Goal: Information Seeking & Learning: Learn about a topic

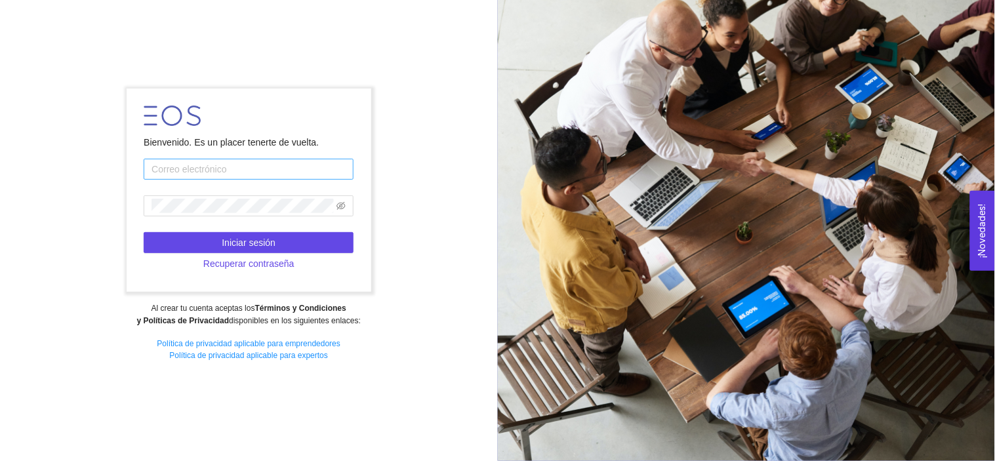
click at [256, 161] on input "text" at bounding box center [249, 169] width 210 height 21
type input "[EMAIL_ADDRESS][DOMAIN_NAME]"
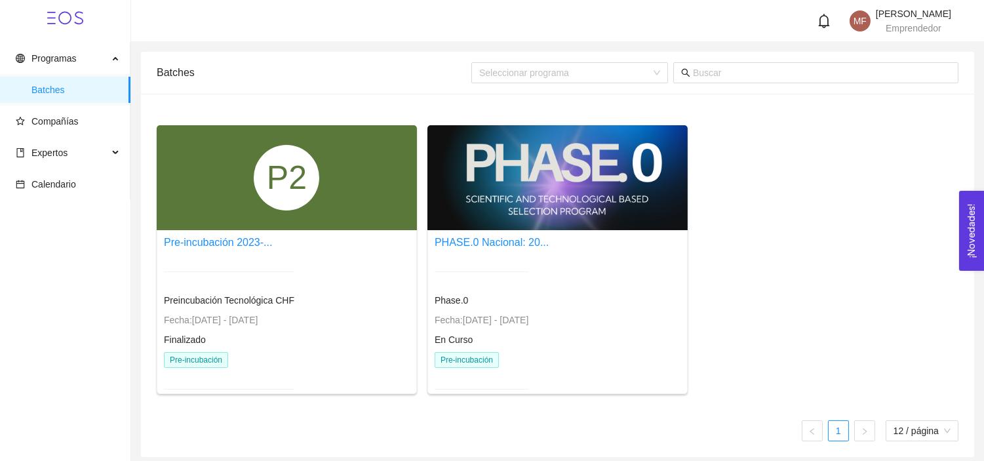
click at [481, 151] on div at bounding box center [558, 177] width 260 height 105
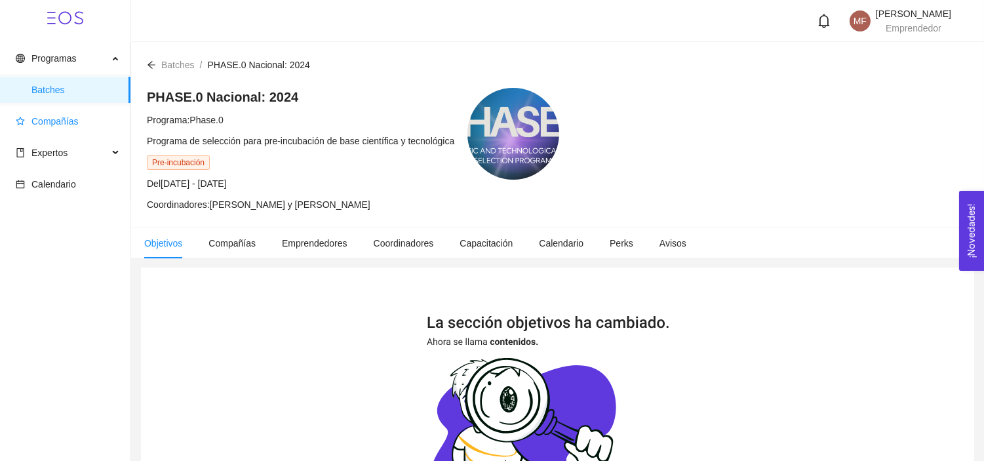
click at [33, 127] on span "Compañías" at bounding box center [68, 121] width 104 height 26
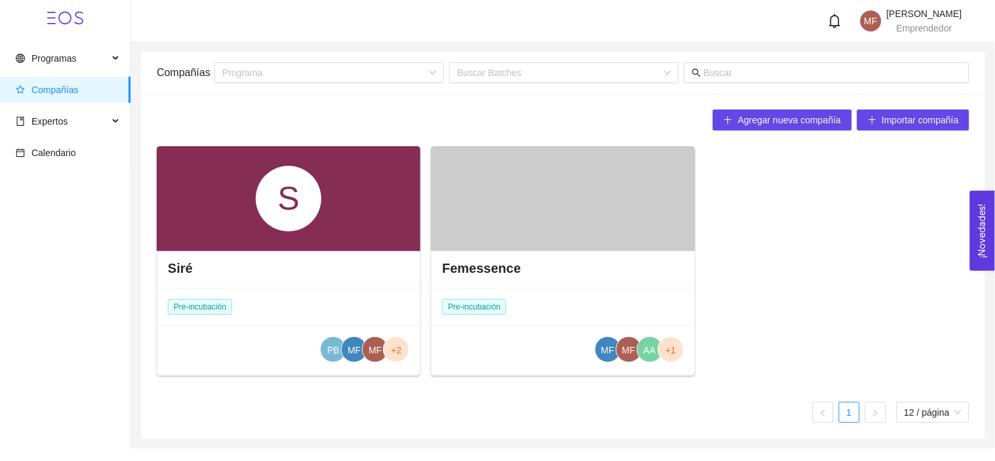
click at [477, 214] on div at bounding box center [563, 198] width 264 height 105
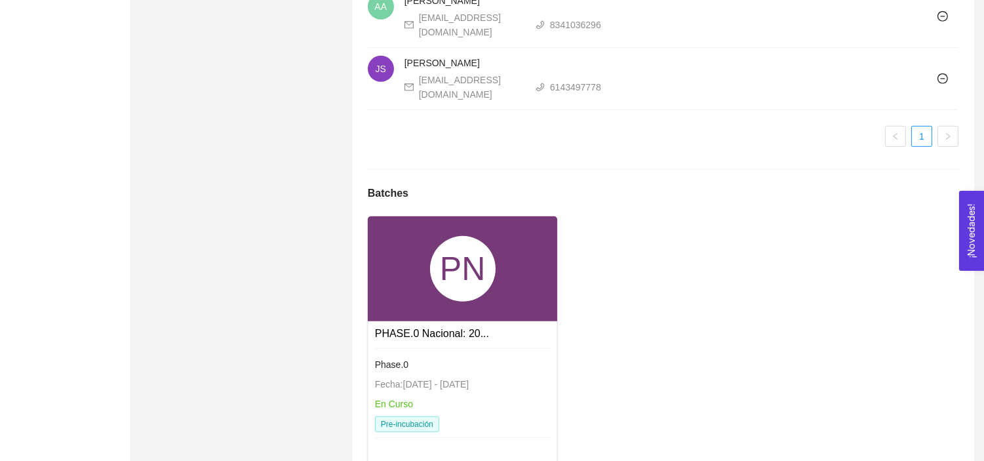
scroll to position [1312, 0]
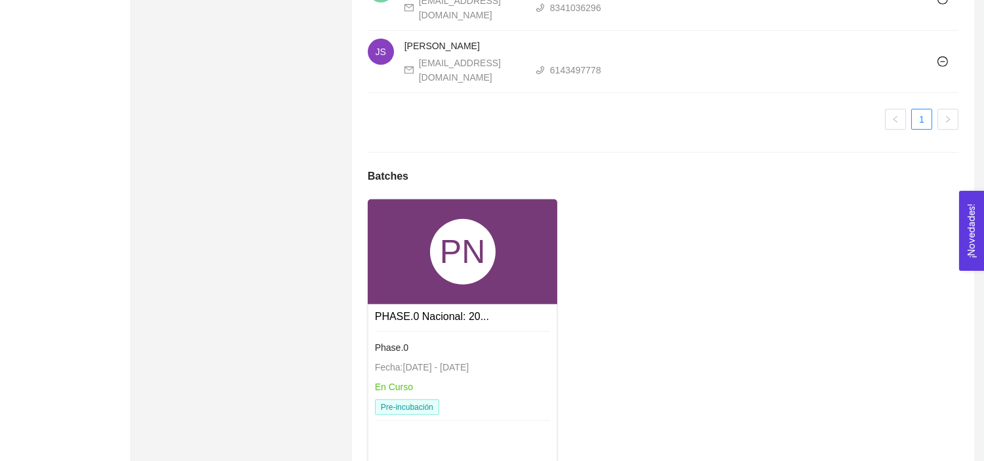
click at [461, 251] on div "PN" at bounding box center [463, 251] width 190 height 105
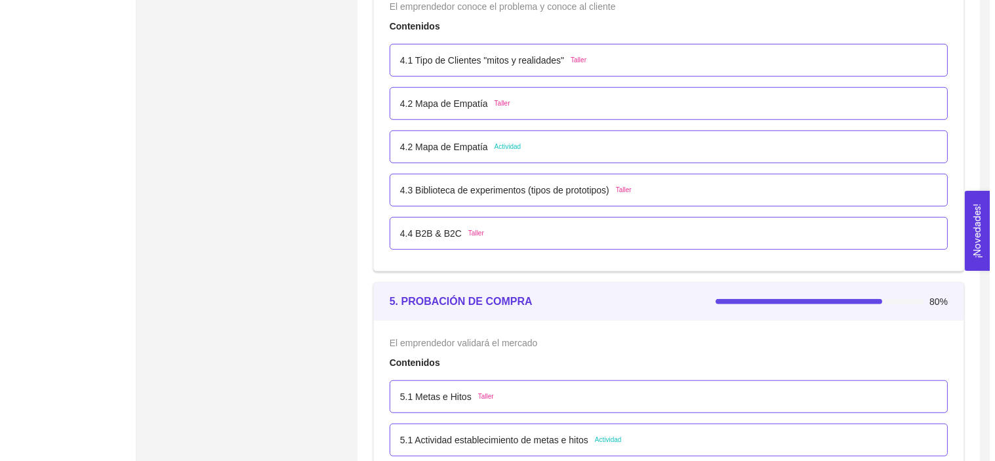
scroll to position [2492, 0]
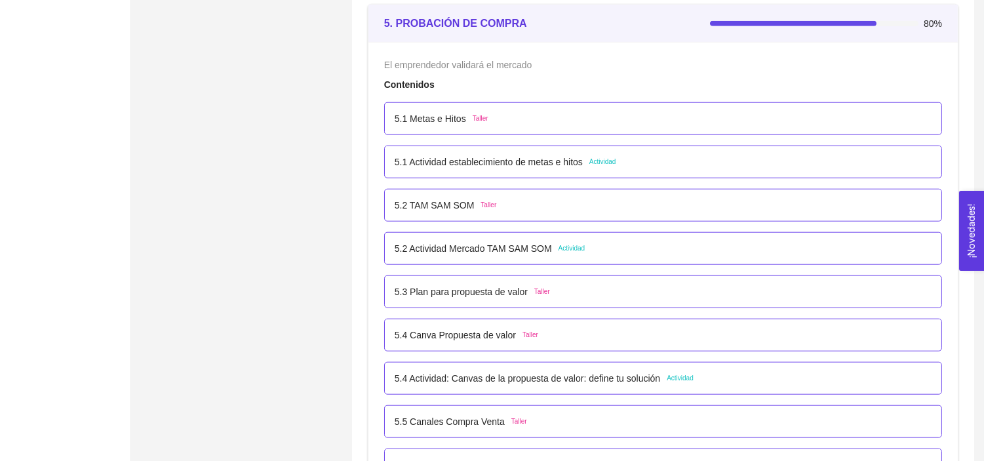
click at [433, 165] on p "5.1 Actividad establecimiento de metas e hitos" at bounding box center [489, 162] width 188 height 14
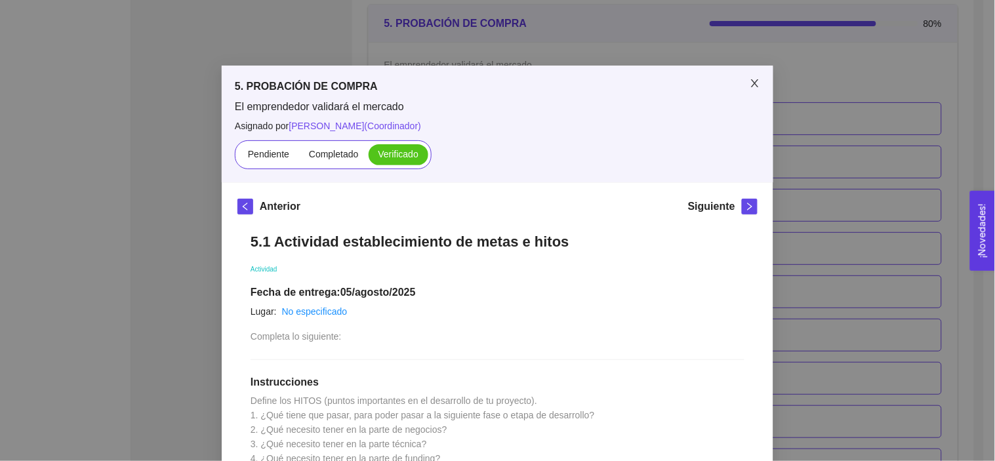
click at [752, 75] on span "Close" at bounding box center [754, 84] width 37 height 37
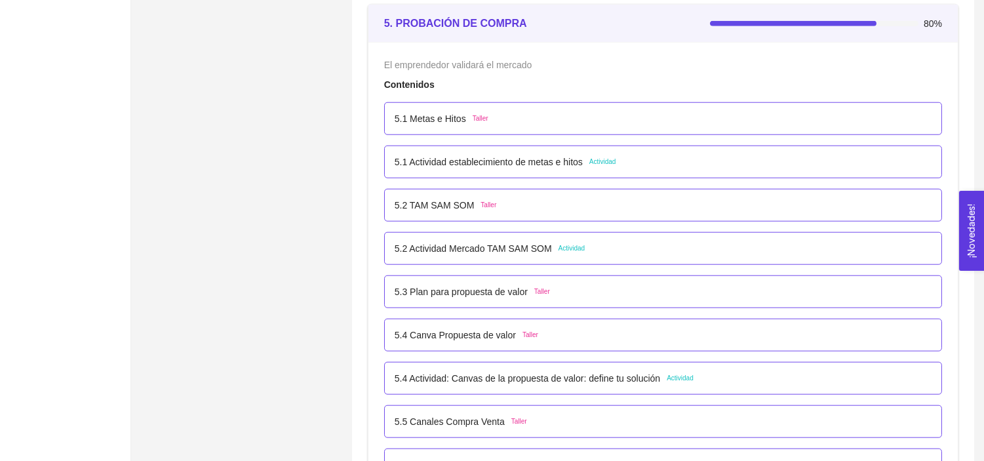
click at [453, 245] on p "5.2 Actividad Mercado TAM SAM SOM" at bounding box center [473, 248] width 157 height 14
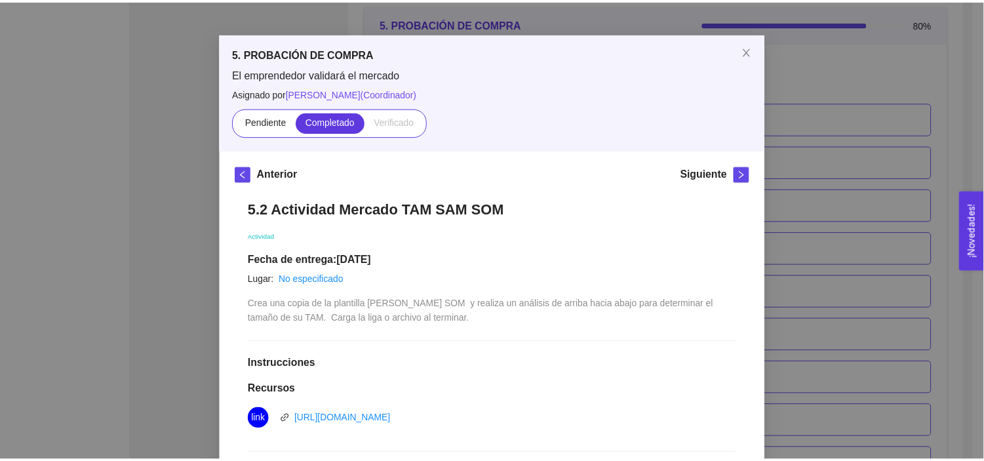
scroll to position [0, 0]
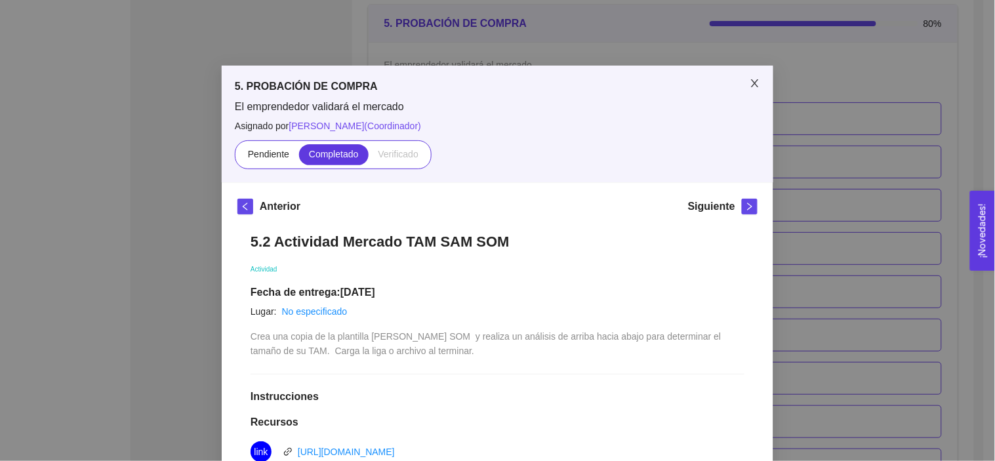
click at [750, 79] on icon "close" at bounding box center [755, 83] width 10 height 10
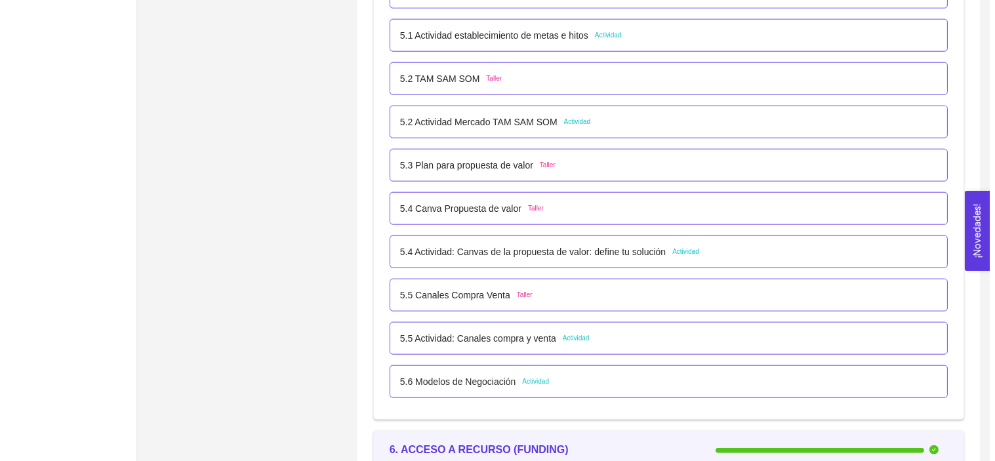
scroll to position [2652, 0]
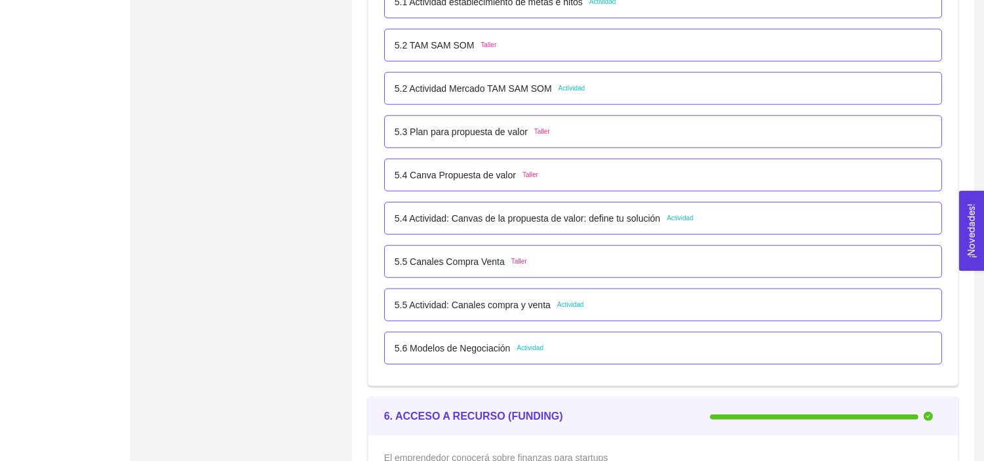
click at [489, 213] on p "5.4 Actividad: Canvas de la propuesta de valor: define tu solución" at bounding box center [528, 218] width 266 height 14
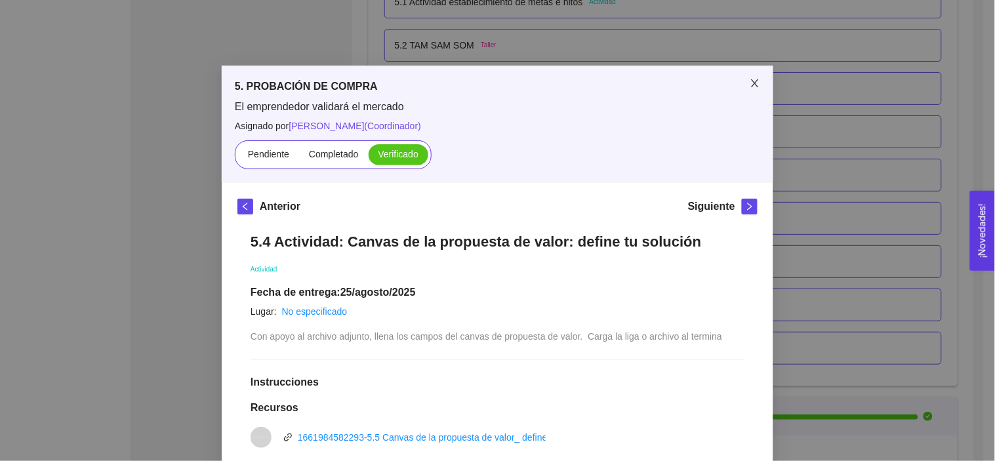
click at [750, 81] on icon "close" at bounding box center [755, 83] width 10 height 10
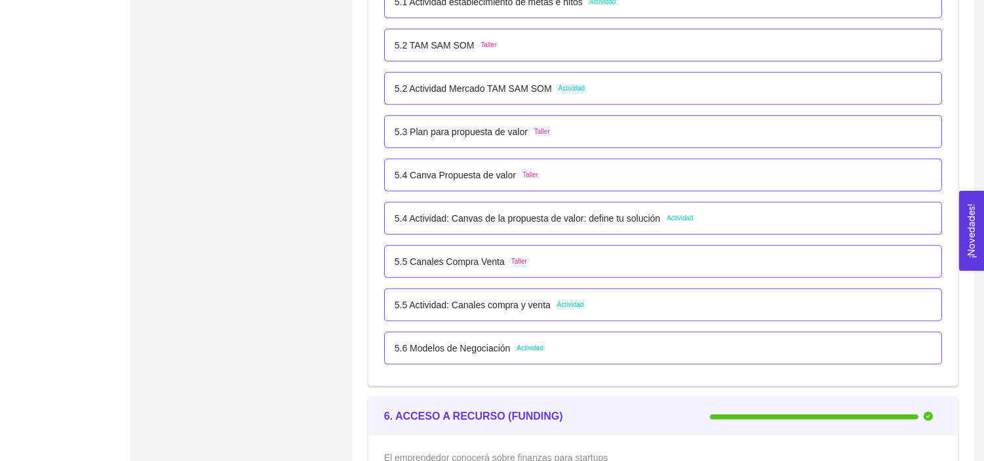
click at [493, 304] on p "5.5 Actividad: Canales compra y venta" at bounding box center [473, 305] width 156 height 14
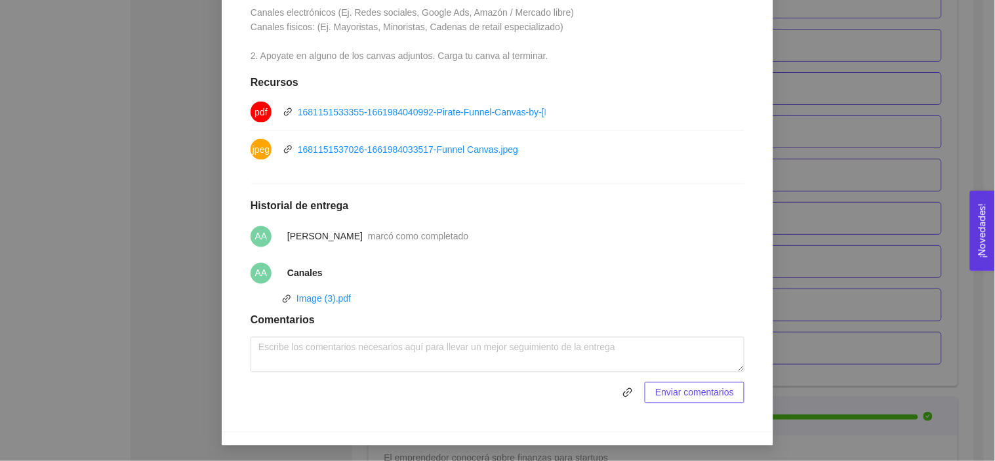
scroll to position [0, 0]
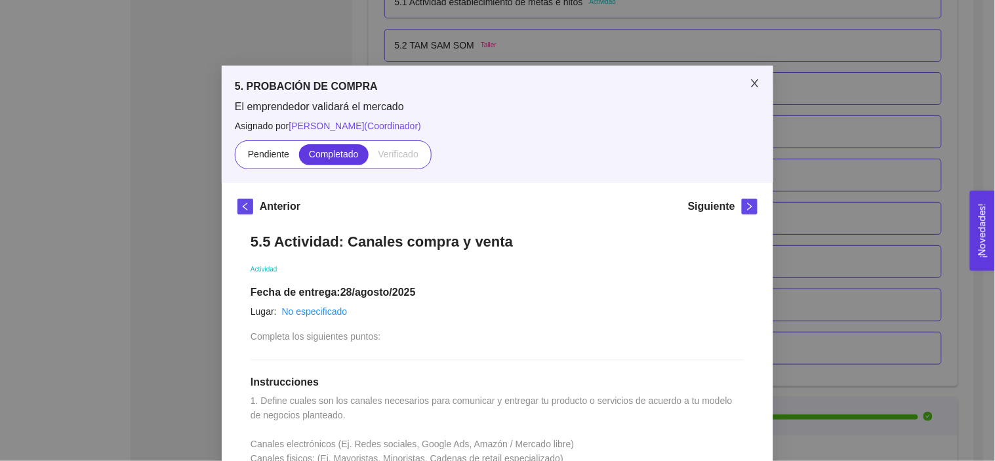
click at [751, 94] on span "Close" at bounding box center [754, 84] width 37 height 37
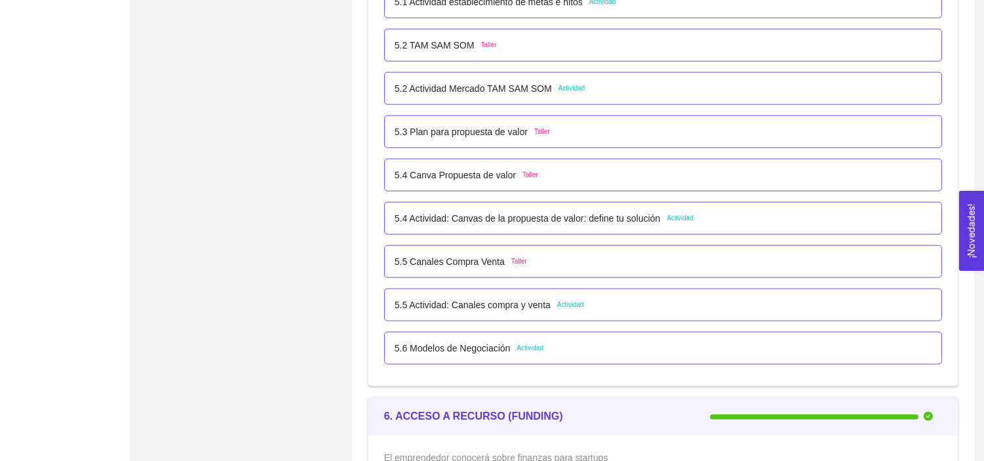
click at [457, 352] on p "5.6 Modelos de Negociación" at bounding box center [453, 348] width 116 height 14
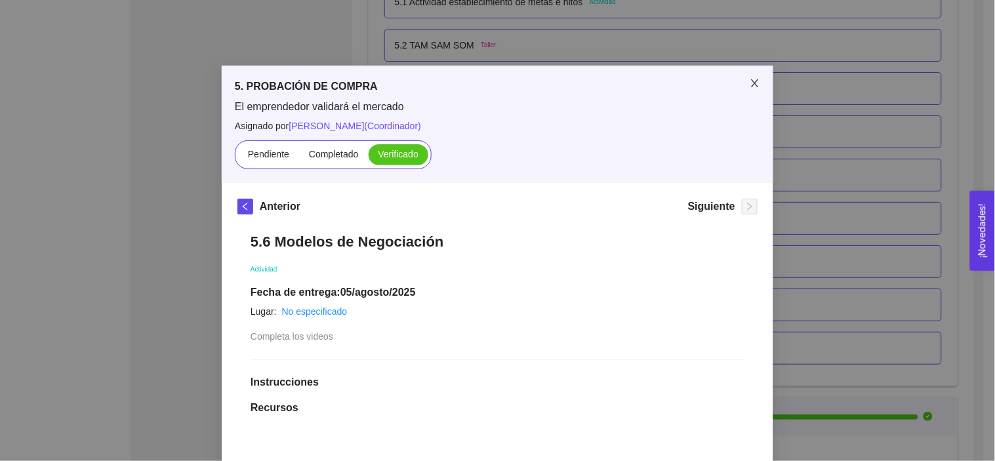
click at [753, 79] on icon "close" at bounding box center [755, 83] width 10 height 10
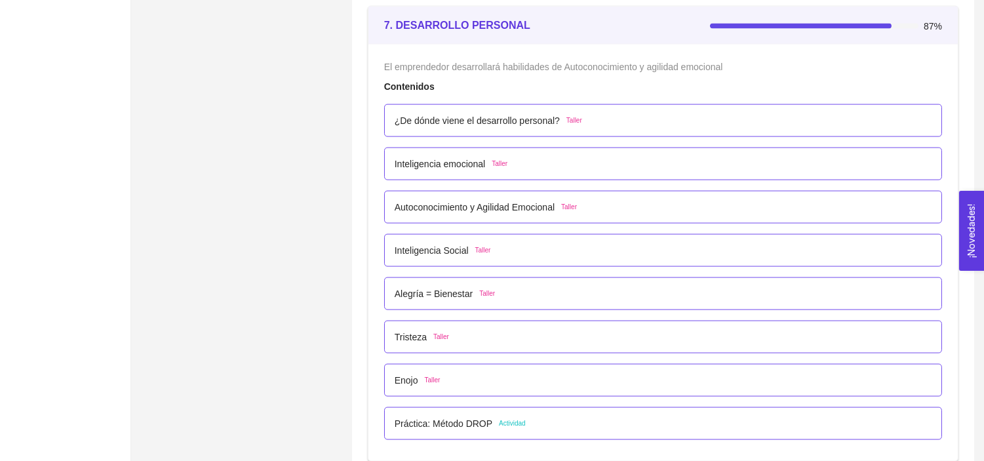
scroll to position [3604, 0]
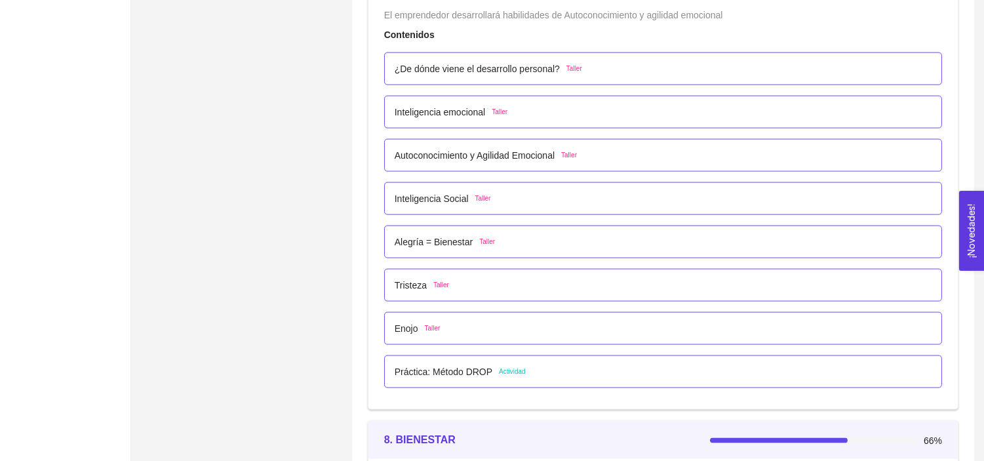
click at [432, 359] on div "Práctica: Método DROP Actividad" at bounding box center [663, 371] width 558 height 33
click at [432, 365] on p "Práctica: Método DROP" at bounding box center [444, 372] width 98 height 14
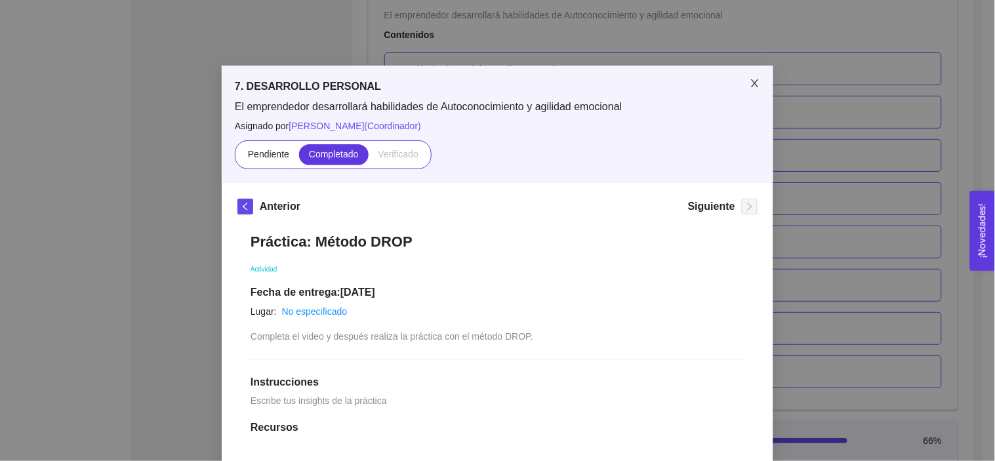
click at [752, 75] on span "Close" at bounding box center [754, 84] width 37 height 37
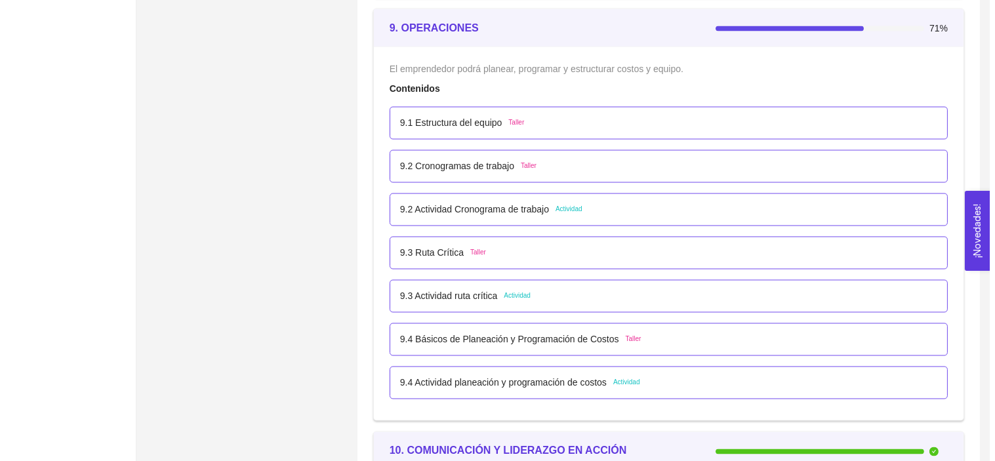
scroll to position [4454, 0]
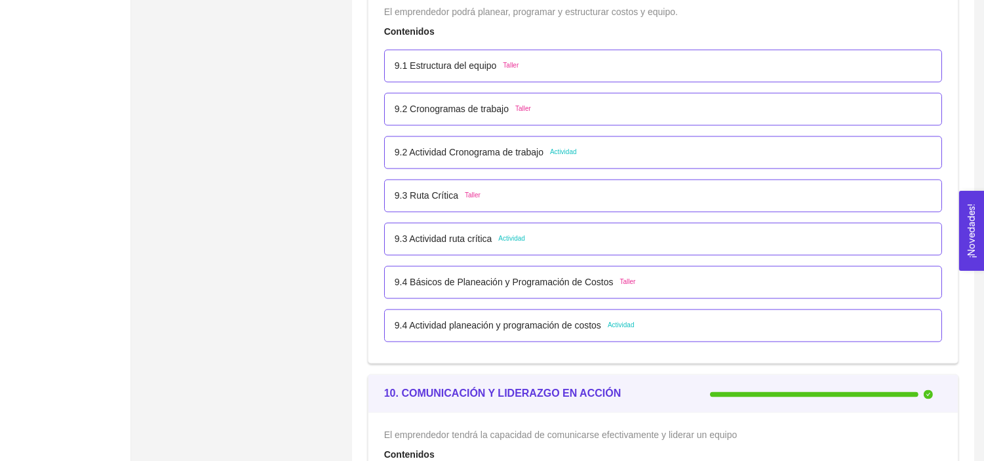
click at [464, 155] on p "9.2 Actividad Cronograma de trabajo" at bounding box center [469, 152] width 149 height 14
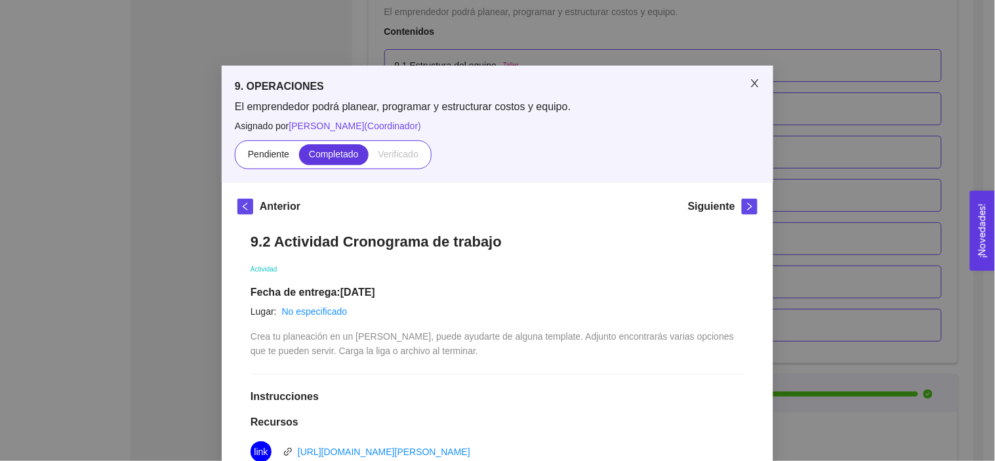
click at [751, 79] on icon "close" at bounding box center [755, 83] width 10 height 10
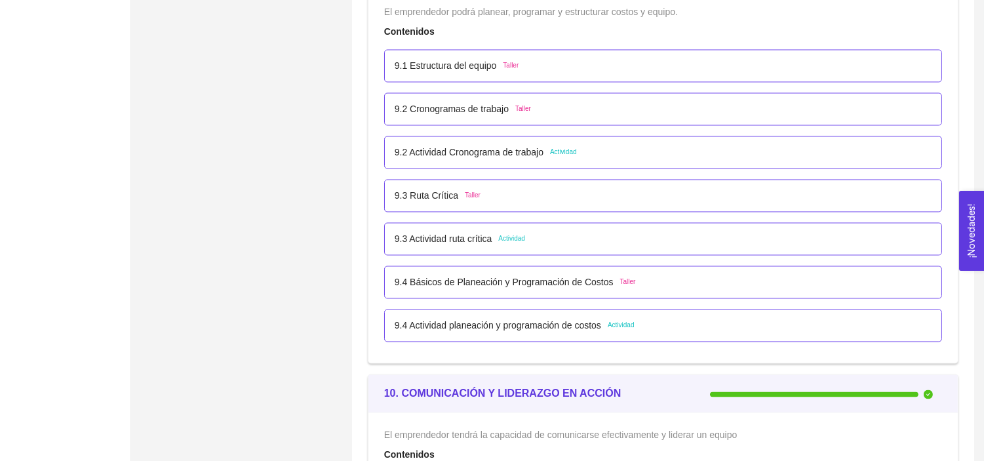
click at [451, 236] on p "9.3 Actividad ruta crítica" at bounding box center [444, 238] width 98 height 14
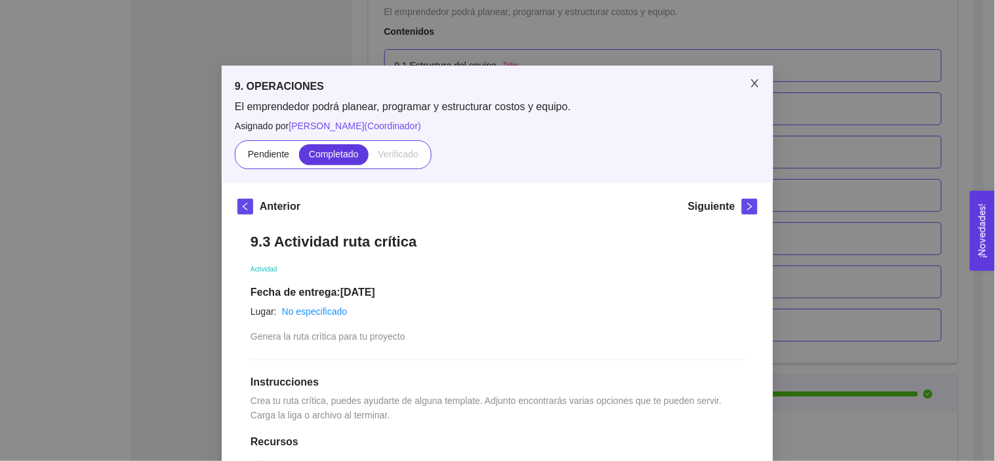
click at [754, 81] on icon "close" at bounding box center [755, 83] width 10 height 10
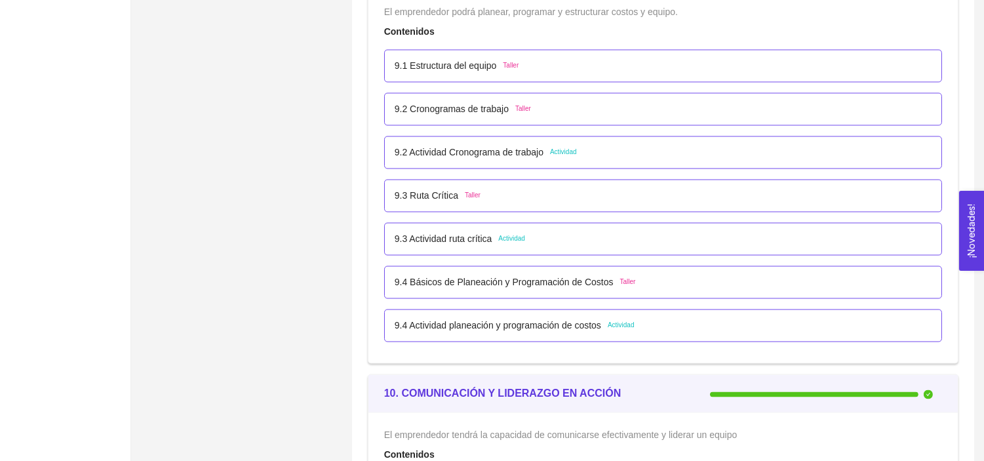
click at [479, 237] on p "9.3 Actividad ruta crítica" at bounding box center [444, 238] width 98 height 14
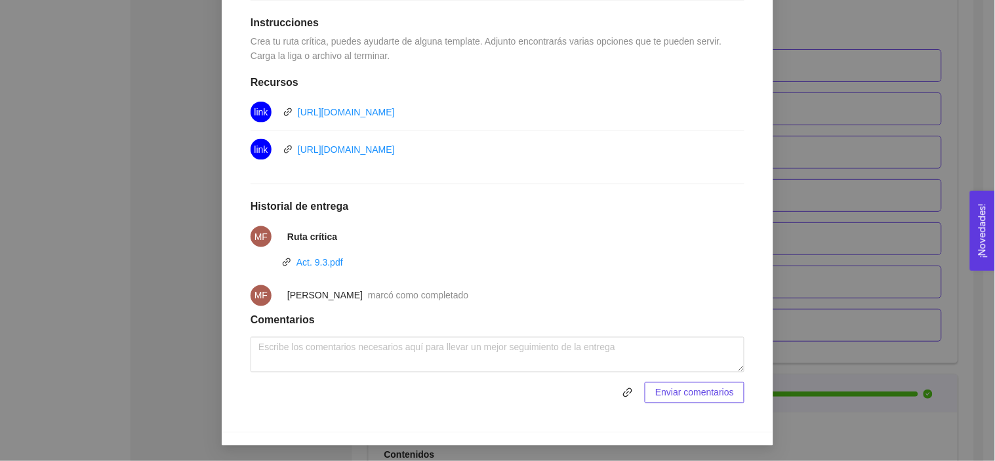
scroll to position [0, 0]
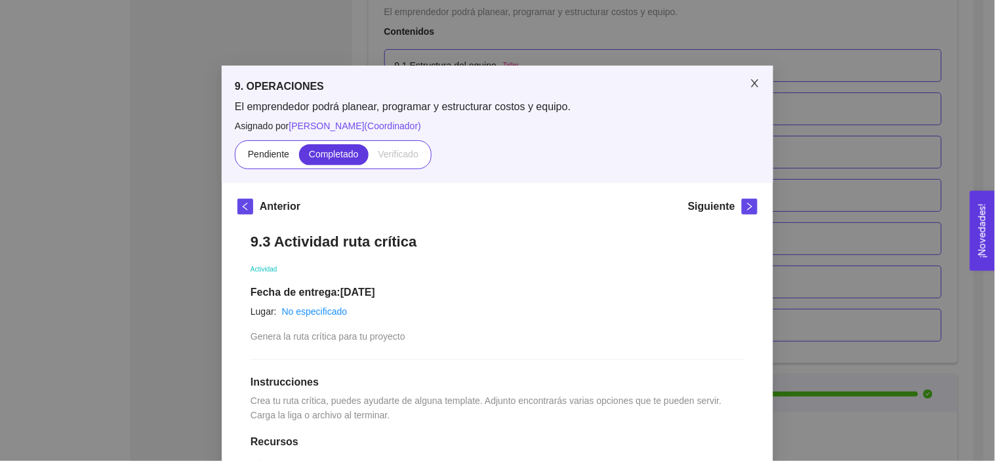
click at [751, 81] on icon "close" at bounding box center [754, 83] width 7 height 8
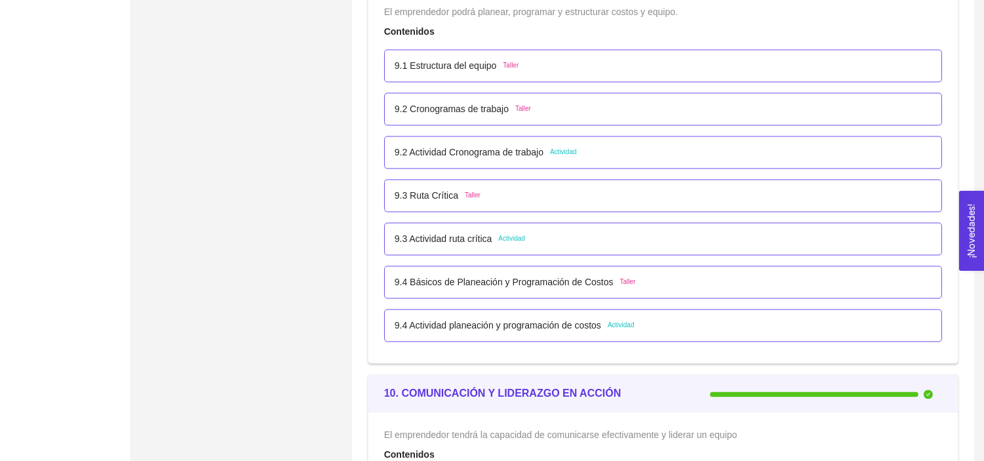
click at [457, 153] on p "9.2 Actividad Cronograma de trabajo" at bounding box center [469, 152] width 149 height 14
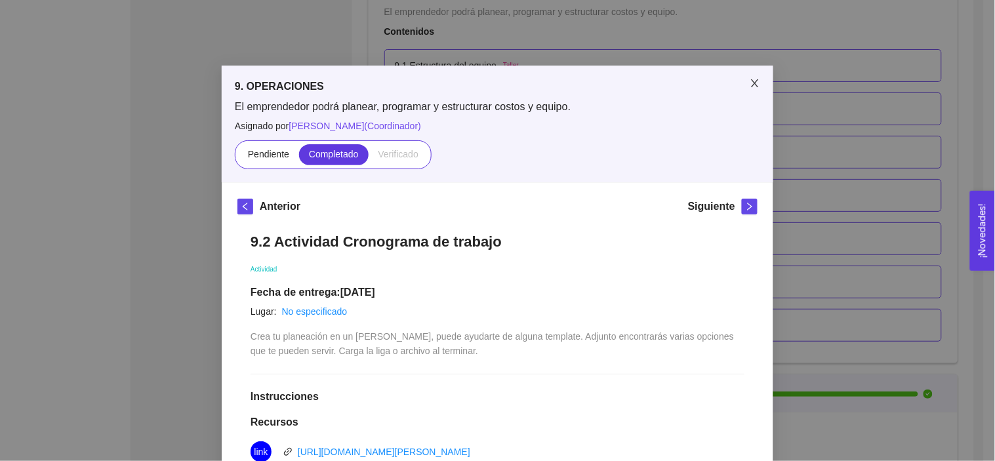
click at [751, 81] on icon "close" at bounding box center [754, 83] width 7 height 8
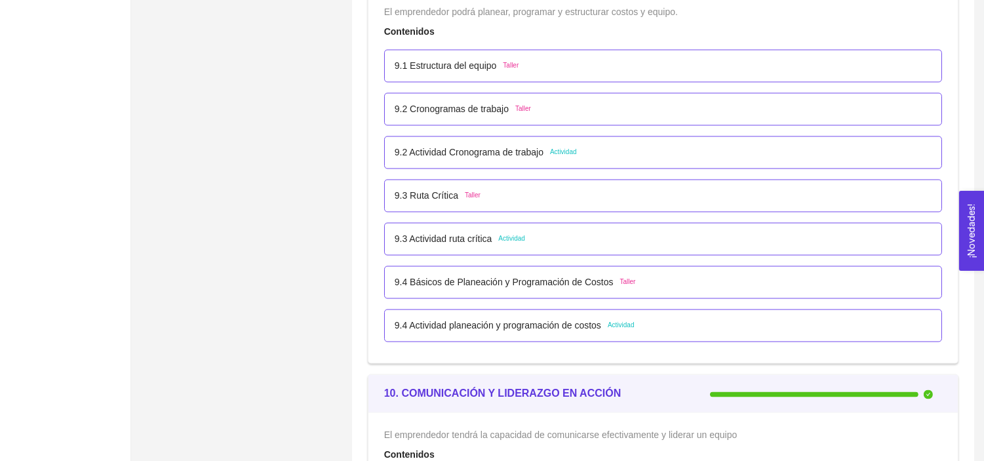
click at [485, 329] on p "9.4 Actividad planeación y programación de costos" at bounding box center [498, 325] width 207 height 14
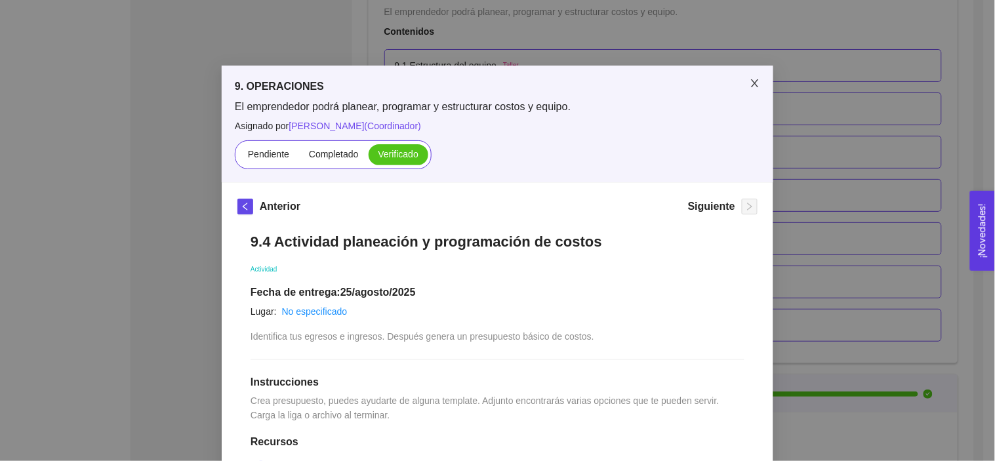
click at [750, 79] on icon "close" at bounding box center [755, 83] width 10 height 10
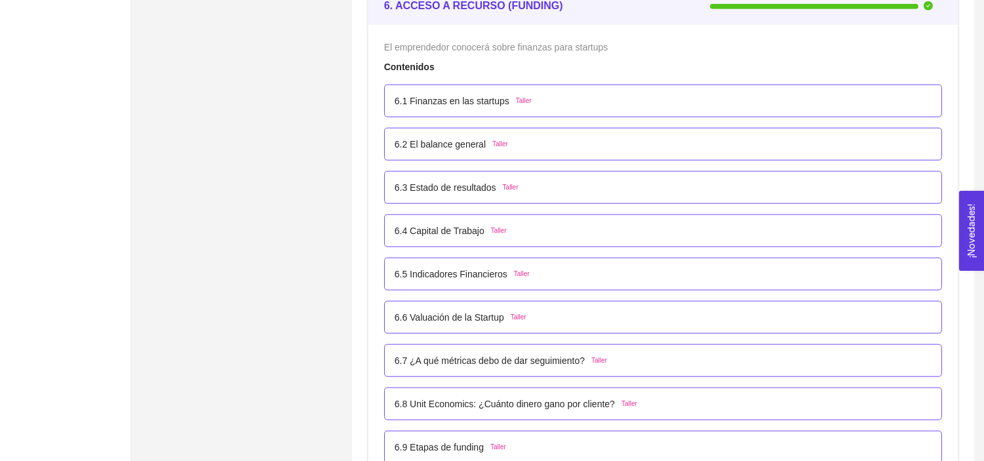
scroll to position [3011, 0]
